Goal: Task Accomplishment & Management: Manage account settings

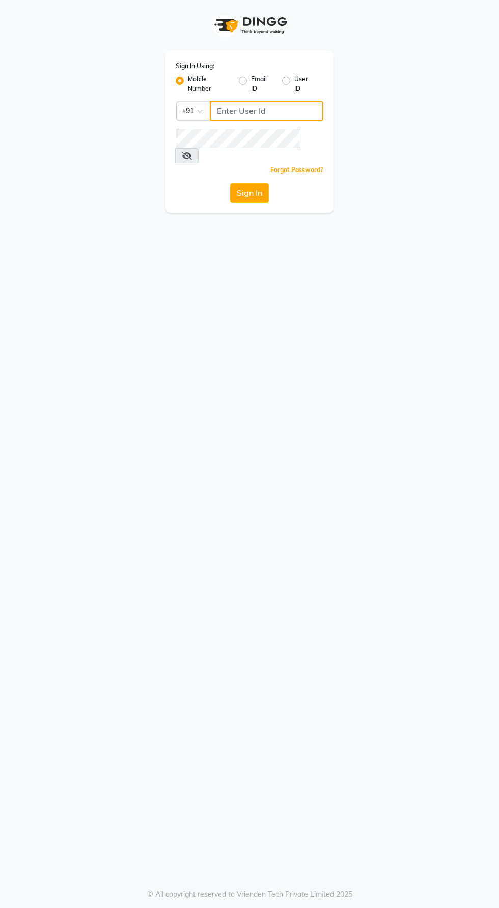
click at [256, 114] on input "Username" at bounding box center [266, 110] width 113 height 19
type input "9129176876"
click at [230, 183] on button "Sign In" at bounding box center [249, 192] width 39 height 19
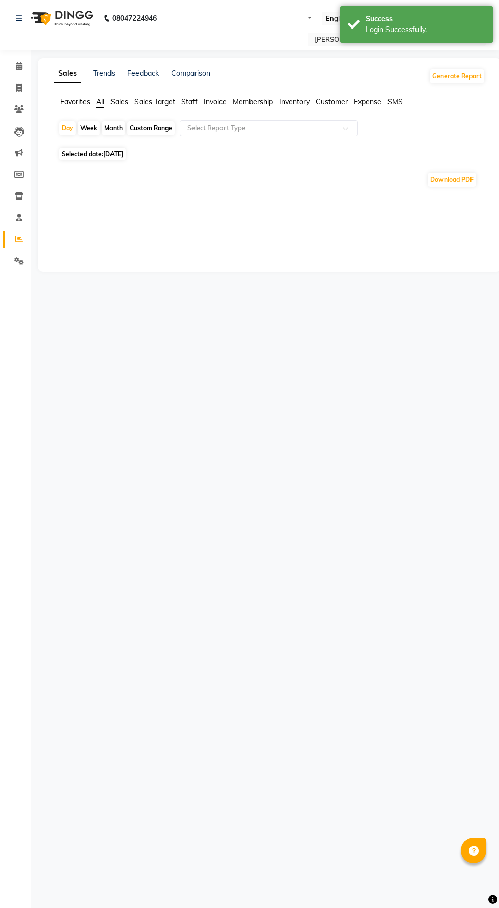
select select "en"
click at [98, 152] on span "Selected date: 03-09-2025" at bounding box center [92, 154] width 67 height 13
select select "9"
select select "2025"
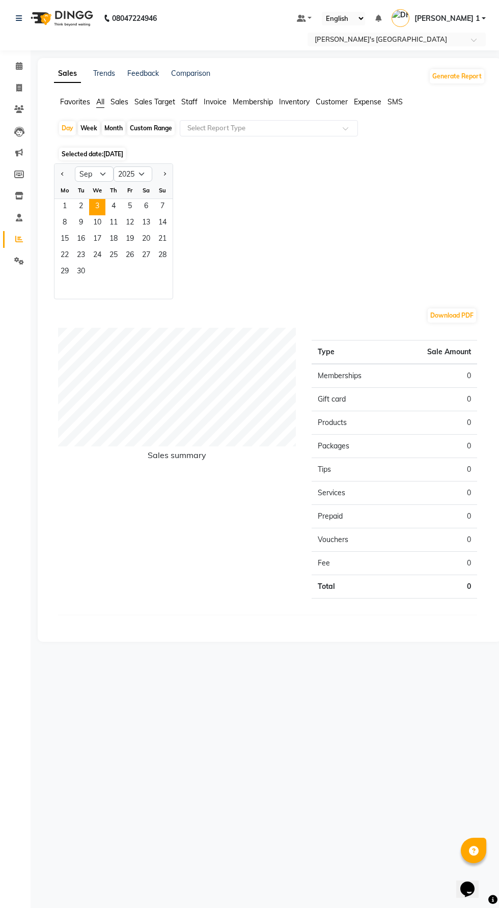
click at [80, 206] on span "2" at bounding box center [81, 207] width 16 height 16
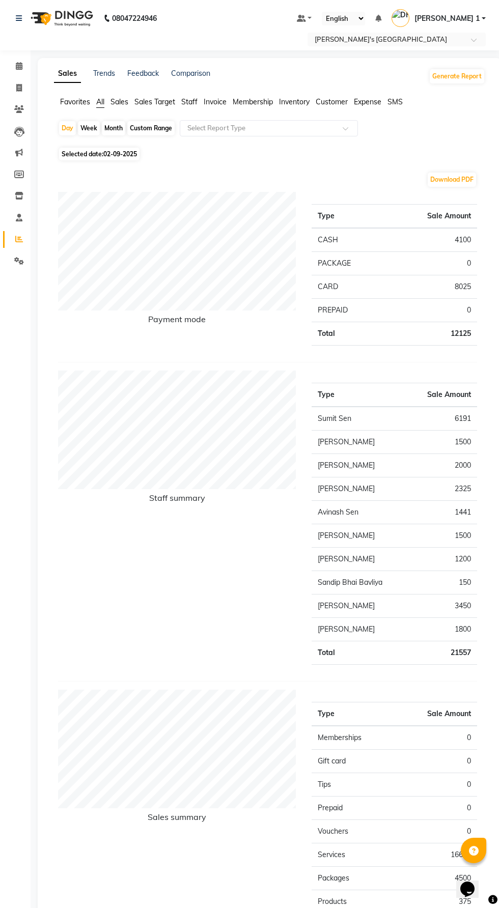
click at [30, 89] on li "Invoice" at bounding box center [15, 88] width 31 height 22
click at [19, 88] on icon at bounding box center [19, 88] width 6 height 8
click at [24, 66] on span at bounding box center [19, 67] width 18 height 12
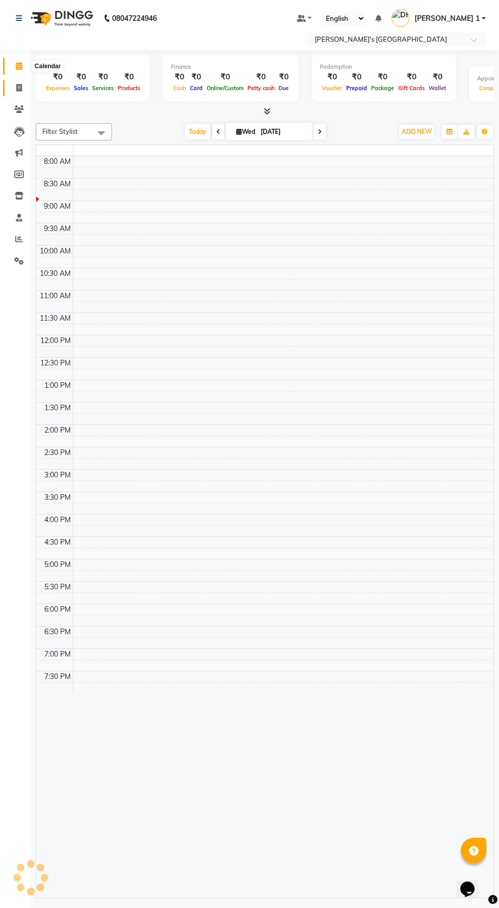
click at [22, 88] on span at bounding box center [19, 88] width 18 height 12
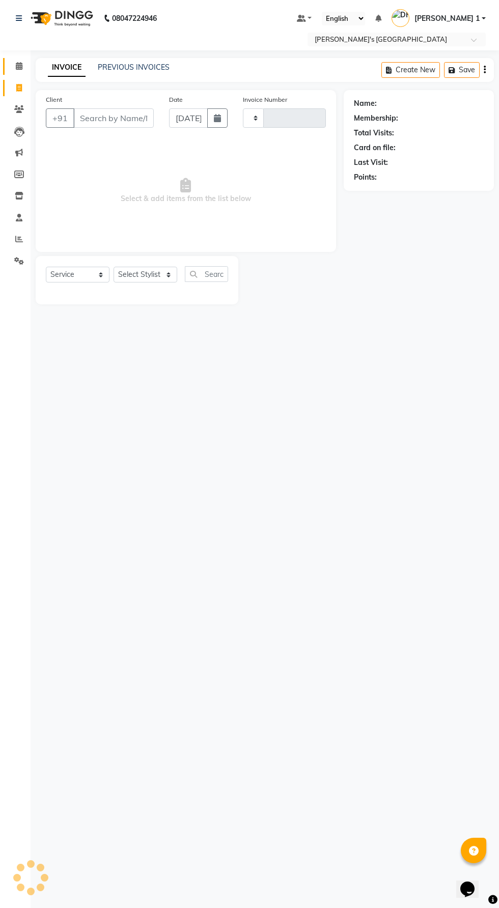
click at [24, 66] on span at bounding box center [19, 67] width 18 height 12
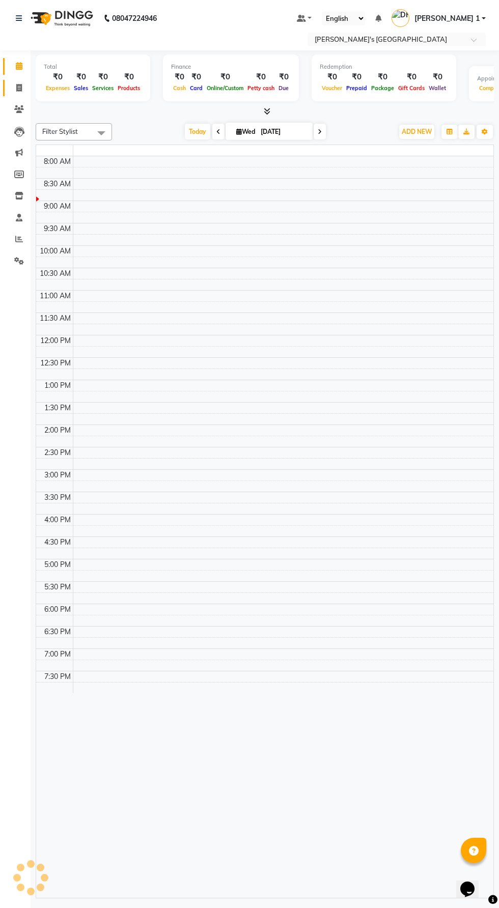
click at [23, 88] on span at bounding box center [19, 88] width 18 height 12
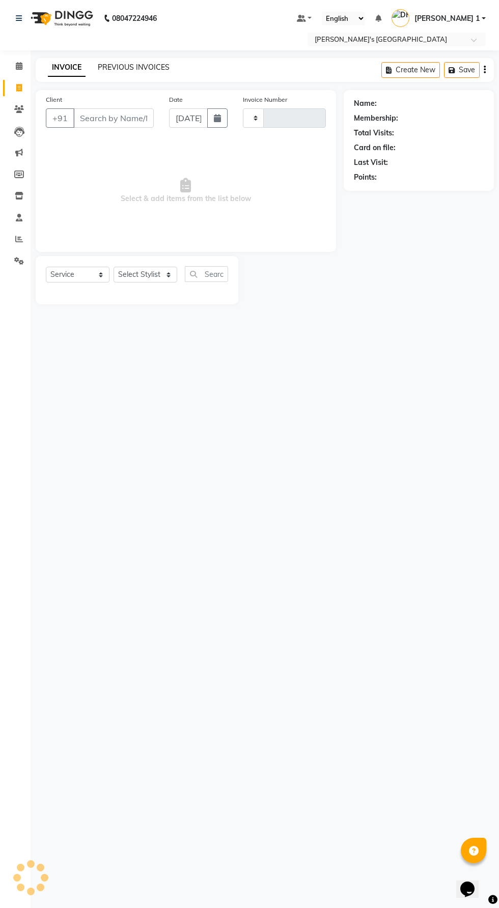
click at [130, 67] on link "PREVIOUS INVOICES" at bounding box center [134, 67] width 72 height 9
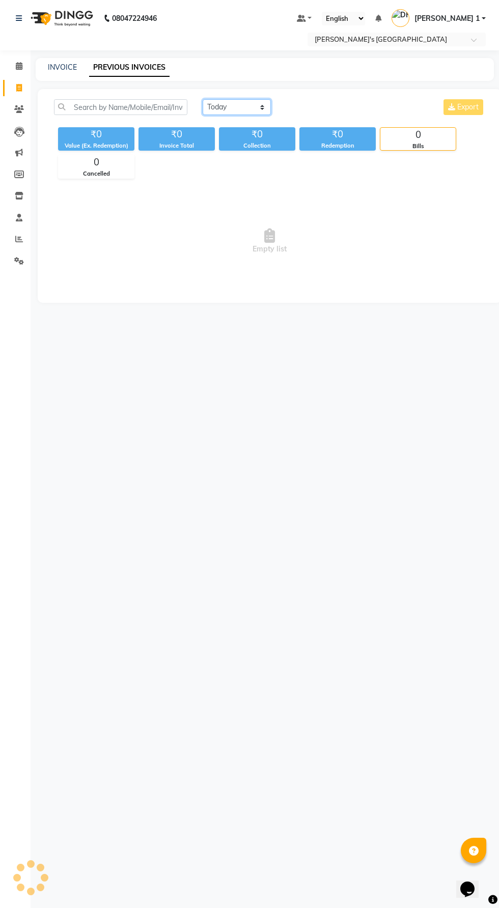
click at [250, 106] on select "Today Yesterday Custom Range" at bounding box center [237, 107] width 68 height 16
select select "yesterday"
click at [203, 99] on select "Today Yesterday Custom Range" at bounding box center [237, 107] width 68 height 16
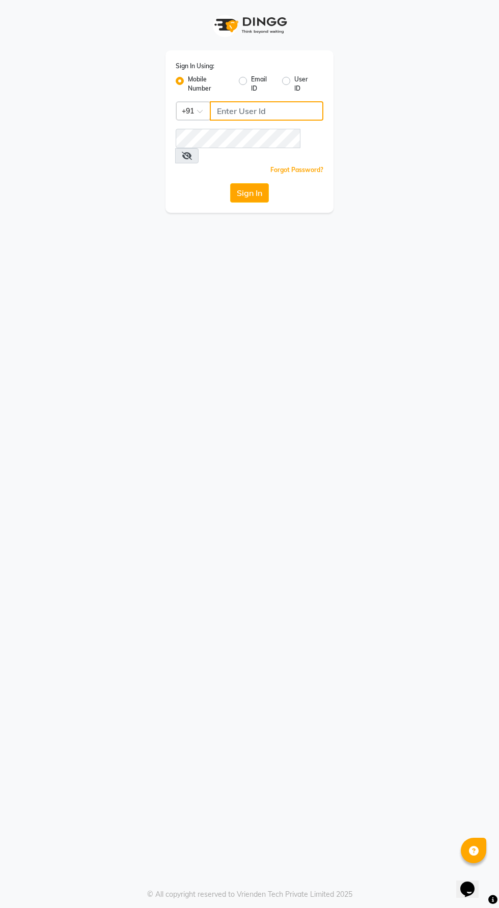
click at [259, 106] on input "Username" at bounding box center [266, 110] width 113 height 19
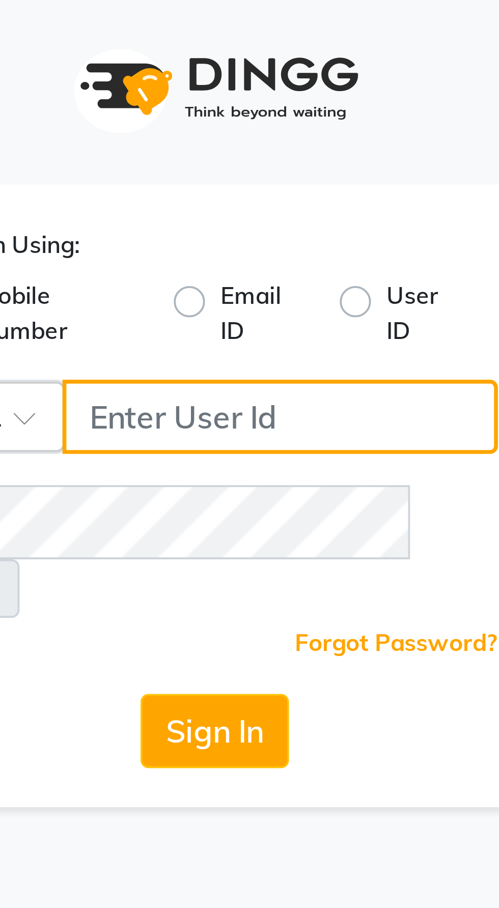
type input "9129176876"
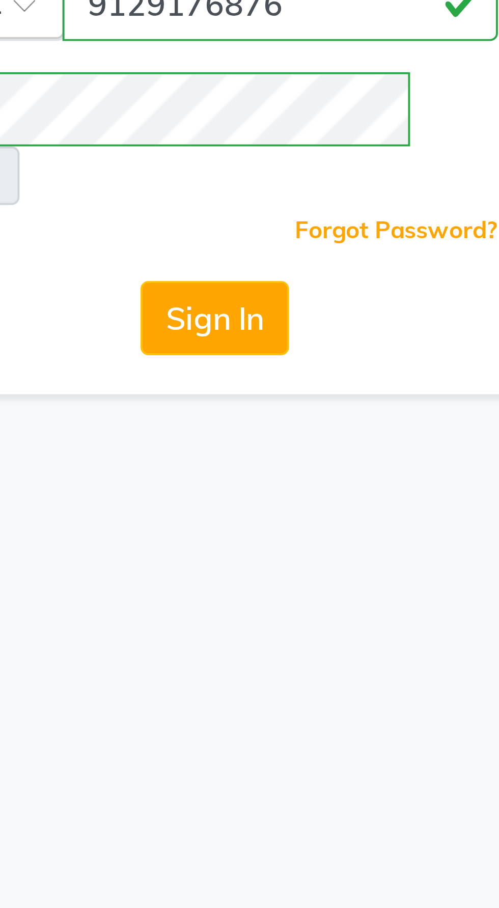
click at [259, 183] on button "Sign In" at bounding box center [249, 192] width 39 height 19
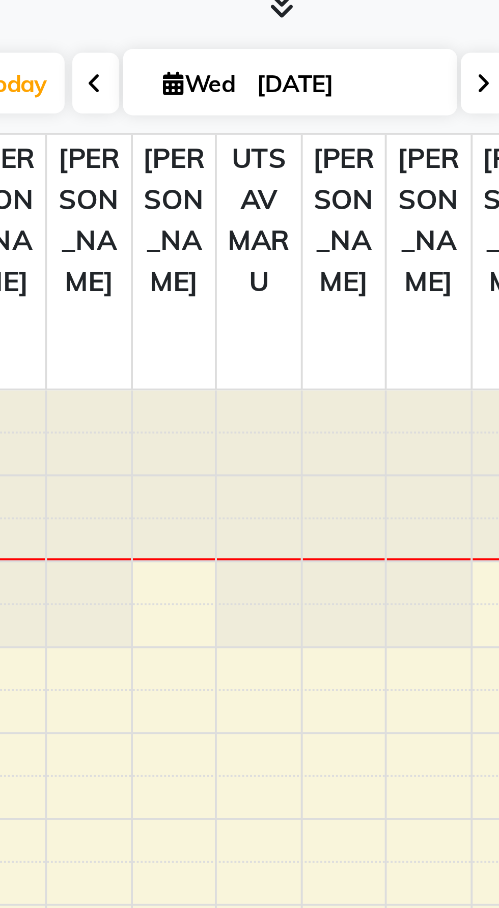
select select "en"
click at [18, 89] on icon at bounding box center [19, 88] width 6 height 8
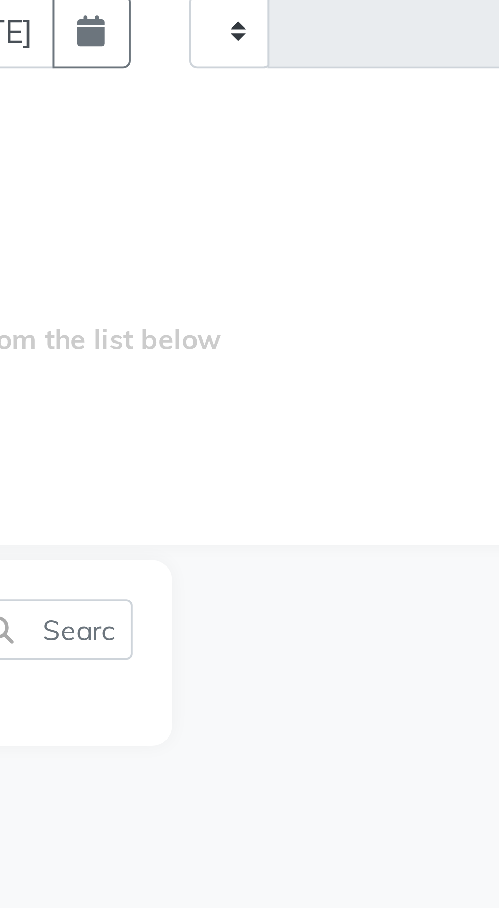
click at [102, 69] on link "PREVIOUS INVOICES" at bounding box center [134, 67] width 72 height 9
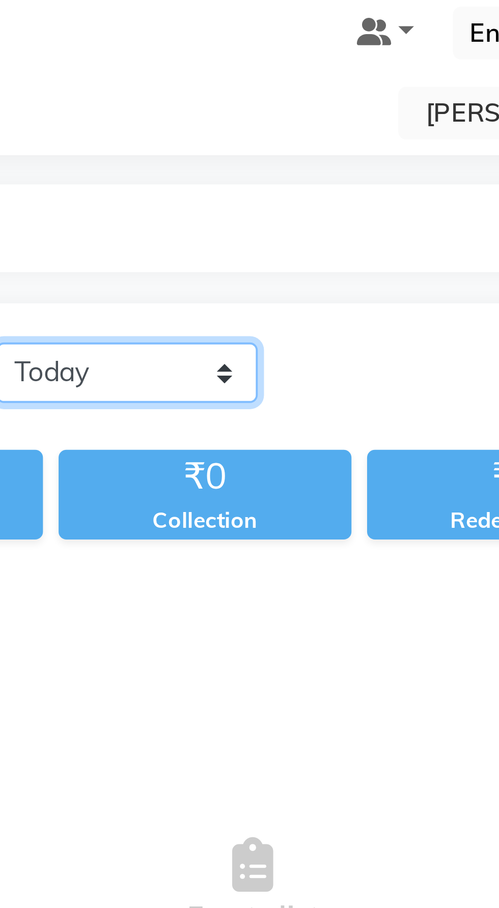
click at [255, 107] on select "Today Yesterday Custom Range" at bounding box center [237, 107] width 68 height 16
select select "yesterday"
click at [203, 99] on select "Today Yesterday Custom Range" at bounding box center [237, 107] width 68 height 16
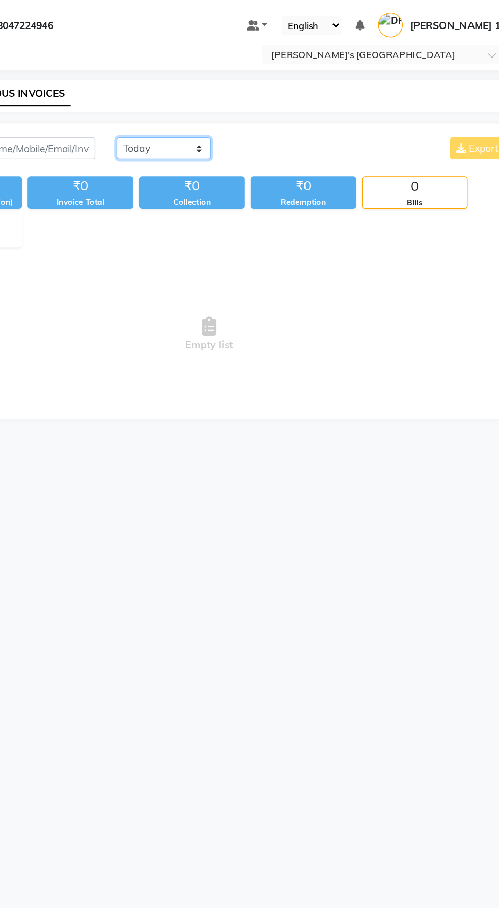
click at [252, 106] on select "Today Yesterday Custom Range" at bounding box center [237, 107] width 68 height 16
select select "yesterday"
click at [203, 99] on select "Today Yesterday Custom Range" at bounding box center [237, 107] width 68 height 16
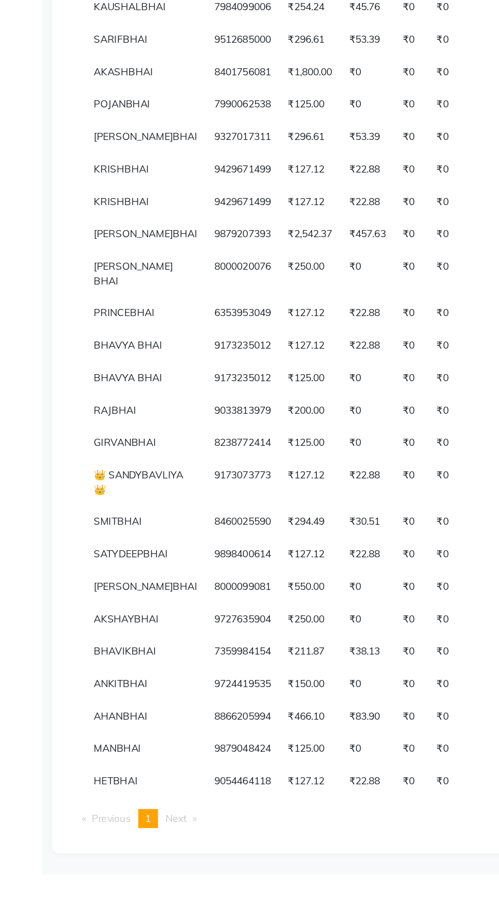
scroll to position [599, 0]
click at [284, 642] on td "₹0" at bounding box center [296, 625] width 24 height 34
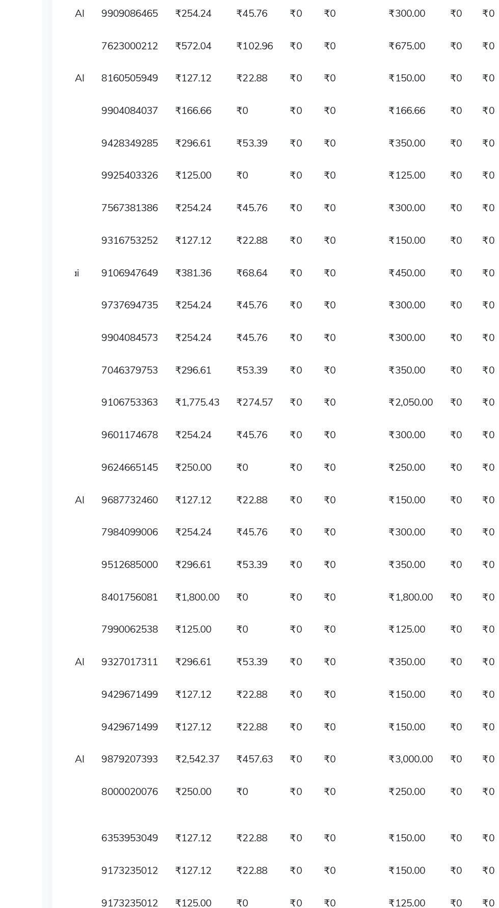
scroll to position [0, 0]
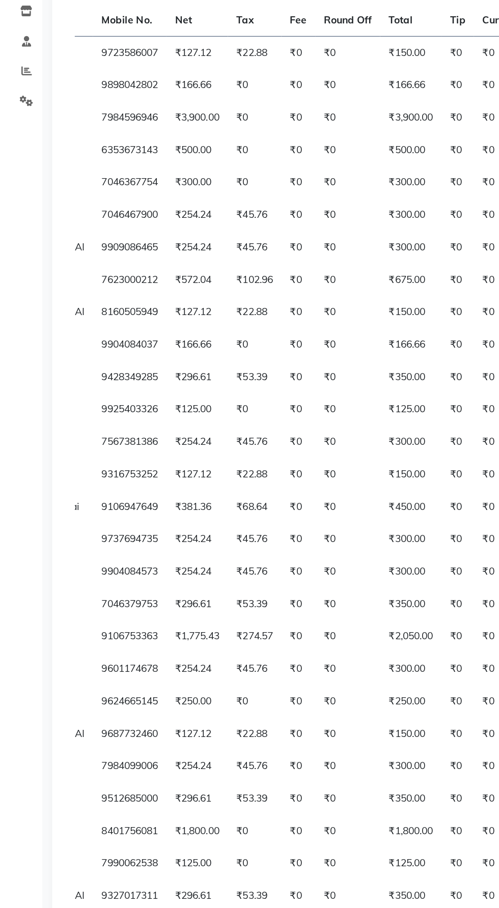
click at [274, 706] on td "₹250.00" at bounding box center [296, 693] width 44 height 23
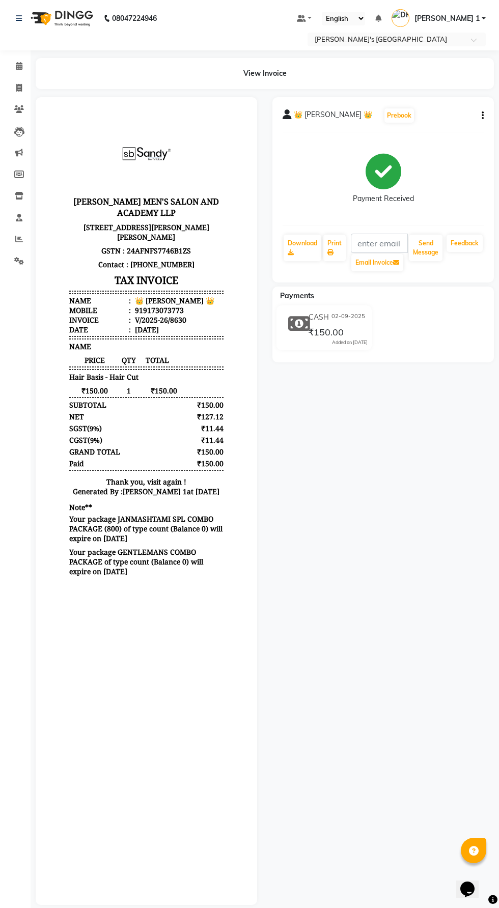
click at [479, 92] on main "View Invoice 👑 [PERSON_NAME] BAVLIYA 👑 Prebook Payment Received Download Print …" at bounding box center [265, 489] width 468 height 862
click at [479, 115] on button "button" at bounding box center [480, 115] width 6 height 11
click at [434, 112] on div "Split Service Amount" at bounding box center [432, 109] width 70 height 13
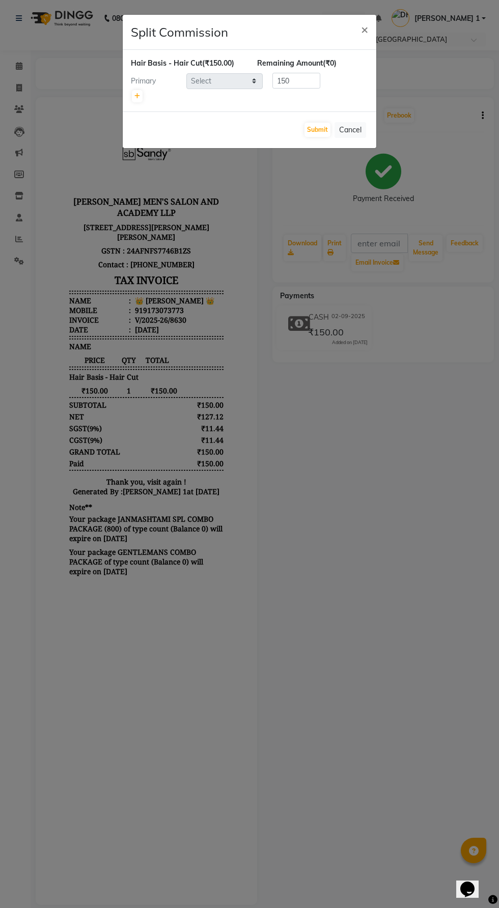
select select "86840"
click at [356, 484] on ngb-modal-window "Split Commission × Hair Basis - Hair Cut (₹150.00) Remaining Amount (₹0) Primar…" at bounding box center [249, 454] width 499 height 908
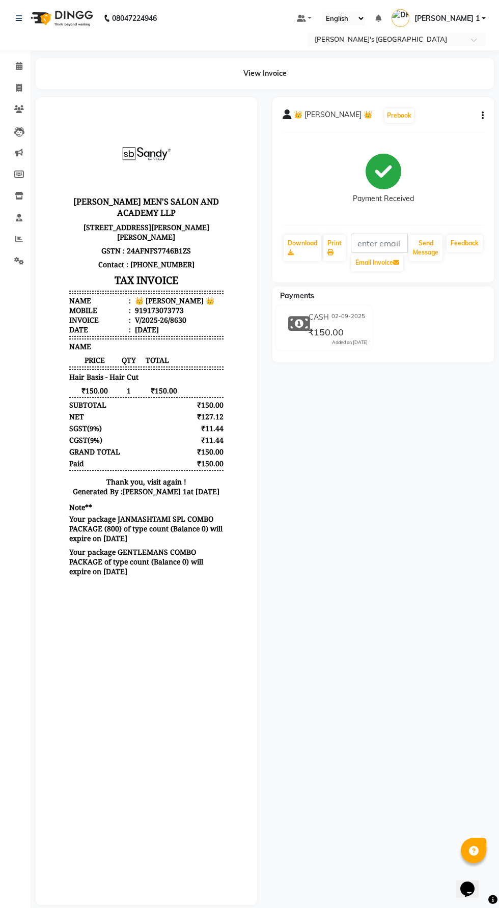
click at [480, 116] on button "button" at bounding box center [480, 115] width 6 height 11
click at [440, 124] on div "Edit Item Staff" at bounding box center [432, 122] width 70 height 13
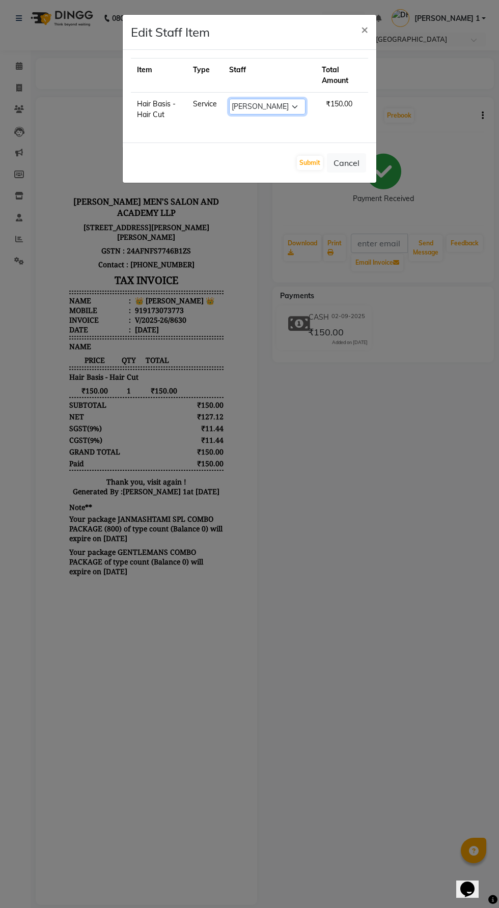
click at [296, 106] on select "Select [PERSON_NAME] [PERSON_NAME] [PERSON_NAME] [PERSON_NAME] [PERSON_NAME] [P…" at bounding box center [267, 107] width 76 height 16
select select "61800"
click at [229, 99] on select "Select [PERSON_NAME] [PERSON_NAME] [PERSON_NAME] [PERSON_NAME] [PERSON_NAME] [P…" at bounding box center [267, 107] width 76 height 16
click at [308, 162] on button "Submit" at bounding box center [310, 163] width 26 height 14
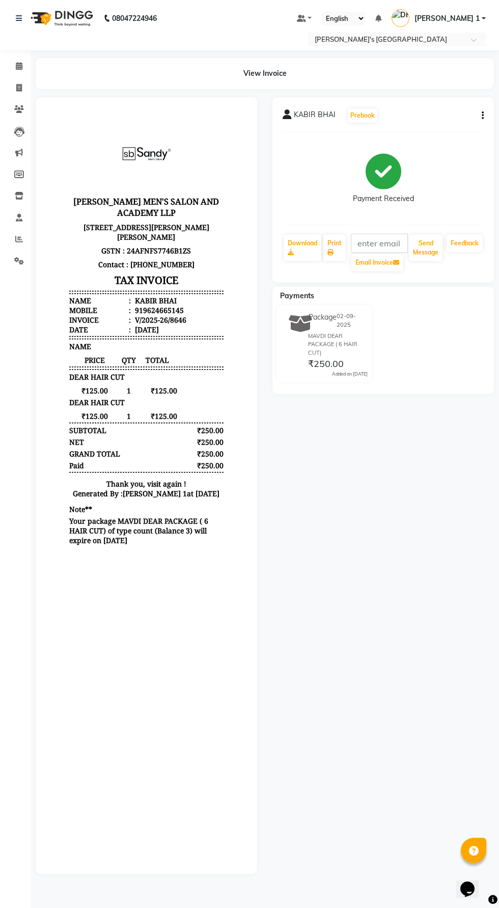
click at [480, 111] on button "button" at bounding box center [480, 115] width 6 height 11
click at [438, 112] on div "Split Service Amount" at bounding box center [432, 109] width 70 height 13
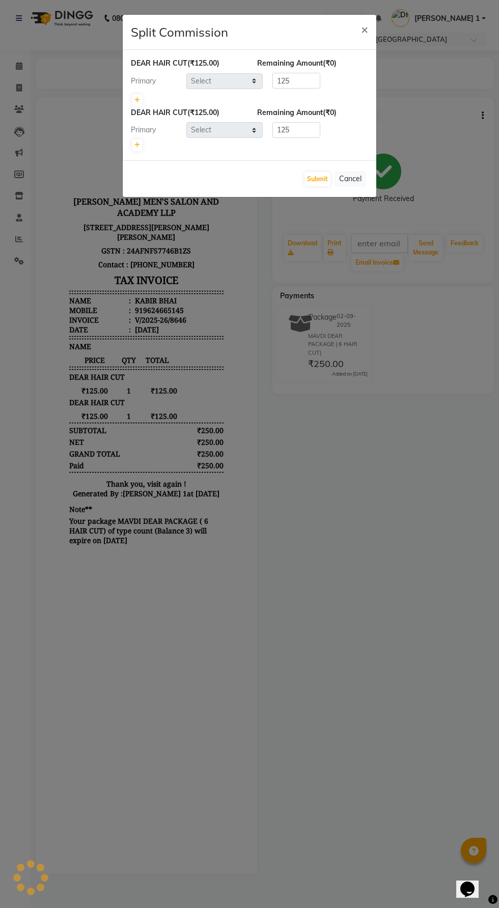
select select "61800"
select select "71308"
click at [384, 470] on ngb-modal-window "Split Commission × DEAR HAIR CUT (₹125.00) Remaining Amount (₹0) Primary Select…" at bounding box center [249, 454] width 499 height 908
